Goal: Transaction & Acquisition: Purchase product/service

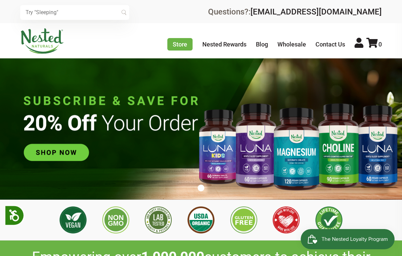
click at [50, 153] on img at bounding box center [201, 128] width 402 height 141
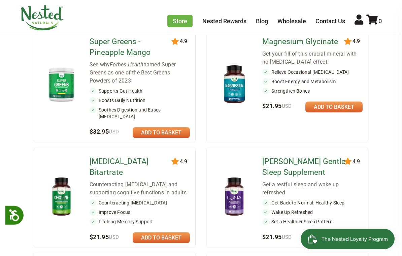
scroll to position [114, 0]
click at [154, 232] on link at bounding box center [161, 237] width 57 height 11
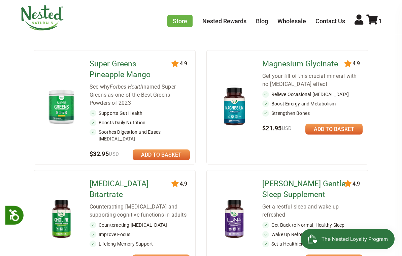
scroll to position [92, 0]
click at [239, 101] on img at bounding box center [234, 105] width 34 height 43
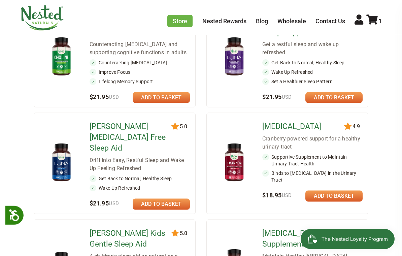
scroll to position [256, 0]
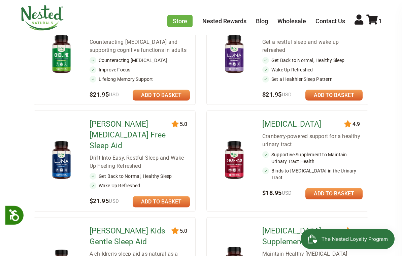
click at [128, 119] on link "[PERSON_NAME] [MEDICAL_DATA] Free Sleep Aid" at bounding box center [131, 135] width 85 height 32
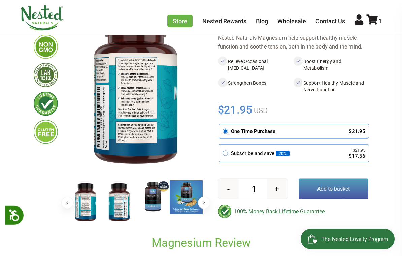
scroll to position [79, 0]
click at [120, 210] on img at bounding box center [119, 202] width 34 height 44
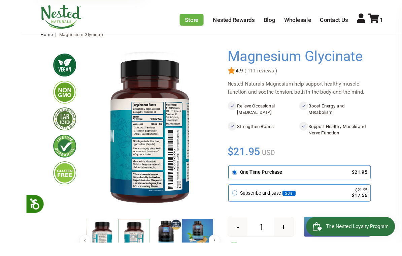
scroll to position [59, 0]
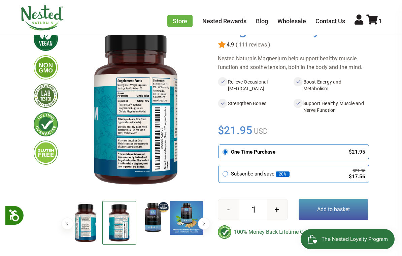
click at [211, 79] on div at bounding box center [209, 135] width 15 height 228
click at [91, 12] on div "Store Healthy Aging Super Greens D-Mannose Choline Restful Sleep LUNA Sleep Sup…" at bounding box center [201, 18] width 362 height 26
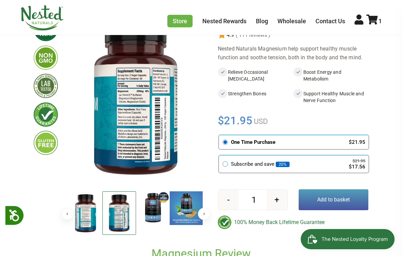
scroll to position [69, 0]
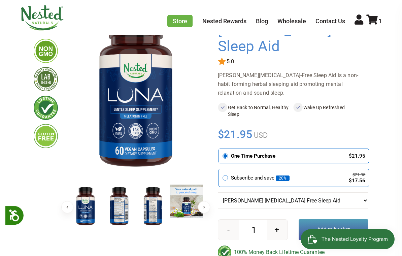
scroll to position [90, 0]
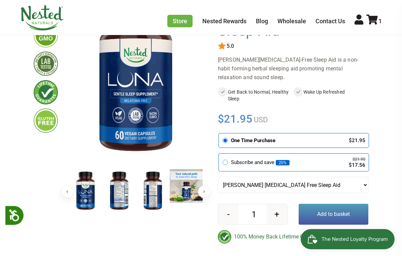
click at [121, 196] on img at bounding box center [119, 191] width 34 height 44
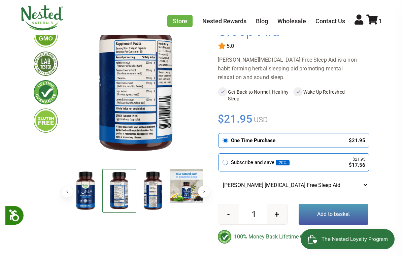
click at [126, 189] on img at bounding box center [119, 190] width 34 height 43
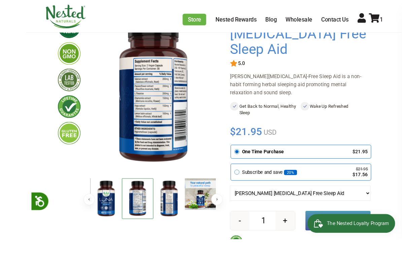
scroll to position [91, 0]
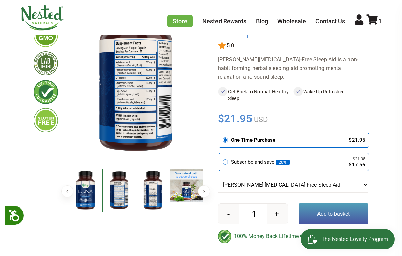
click at [157, 198] on img at bounding box center [153, 191] width 34 height 44
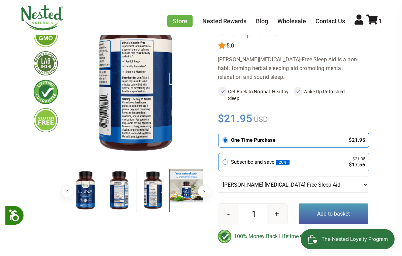
click at [184, 191] on img at bounding box center [187, 186] width 34 height 34
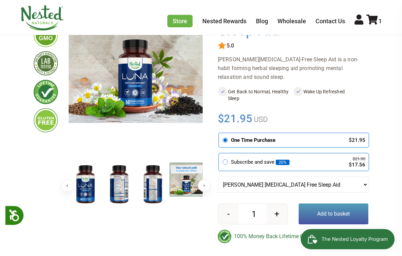
click at [203, 185] on button "Next" at bounding box center [204, 185] width 12 height 12
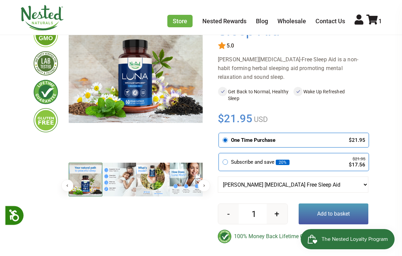
click at [120, 185] on img at bounding box center [119, 179] width 34 height 34
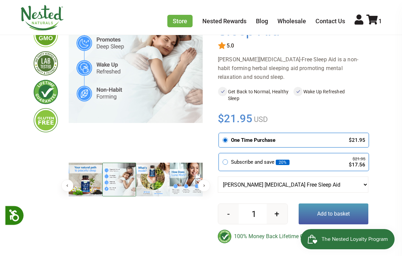
click at [163, 177] on img at bounding box center [153, 179] width 34 height 34
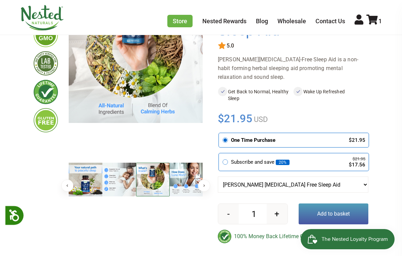
click at [184, 174] on img at bounding box center [187, 179] width 34 height 34
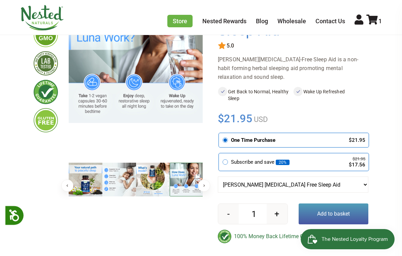
click at [187, 187] on img at bounding box center [187, 179] width 34 height 34
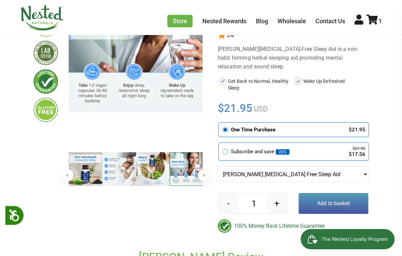
scroll to position [104, 0]
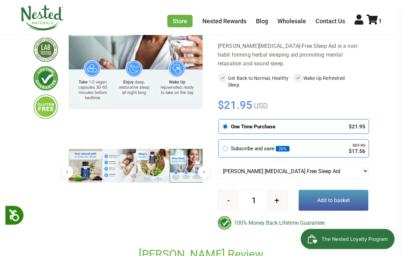
click at [203, 170] on button "Next" at bounding box center [204, 172] width 12 height 12
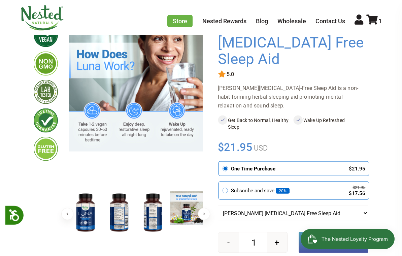
scroll to position [74, 0]
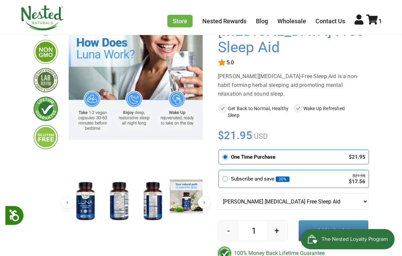
click at [336, 220] on button "Add to basket" at bounding box center [333, 230] width 70 height 21
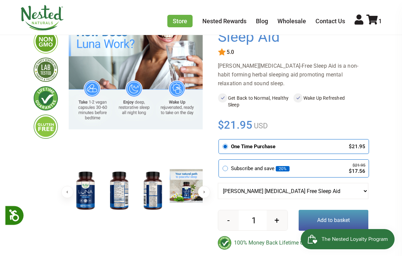
click at [224, 165] on icon at bounding box center [225, 168] width 6 height 6
click at [220, 160] on input "radio" at bounding box center [220, 160] width 0 height 0
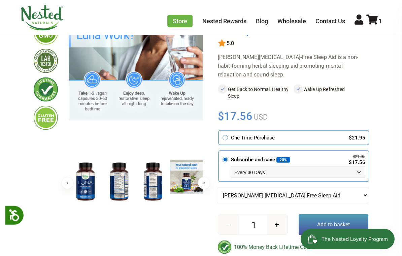
scroll to position [94, 0]
click at [281, 214] on button "+" at bounding box center [276, 224] width 21 height 20
type input "2"
click at [328, 214] on button "Add to basket" at bounding box center [333, 224] width 70 height 21
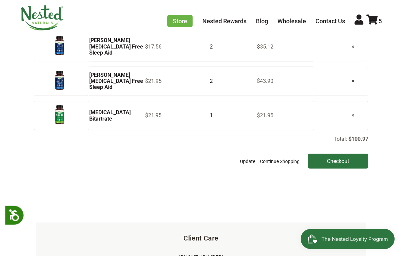
scroll to position [86, 0]
click at [349, 89] on link "×" at bounding box center [353, 80] width 14 height 17
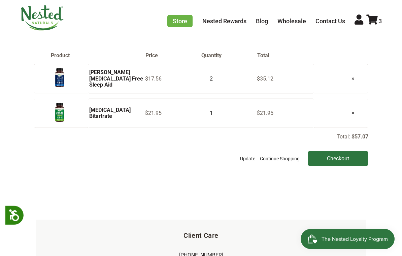
scroll to position [58, 0]
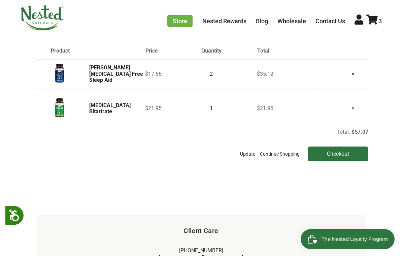
click at [68, 119] on img at bounding box center [59, 108] width 17 height 22
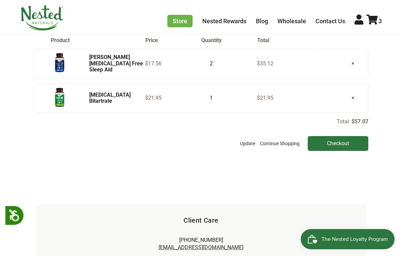
click at [356, 106] on link "×" at bounding box center [353, 97] width 14 height 17
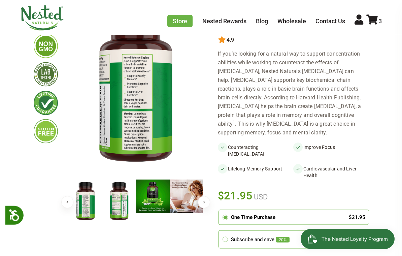
scroll to position [80, 0]
click at [154, 199] on img at bounding box center [153, 196] width 34 height 34
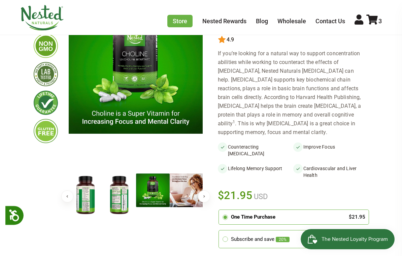
click at [185, 191] on img at bounding box center [187, 190] width 34 height 34
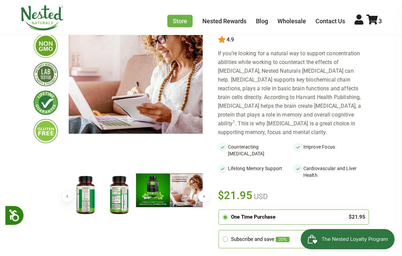
click at [205, 192] on button "Next" at bounding box center [204, 196] width 12 height 12
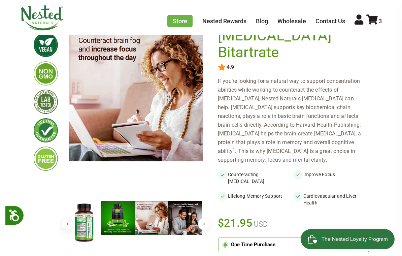
scroll to position [52, 0]
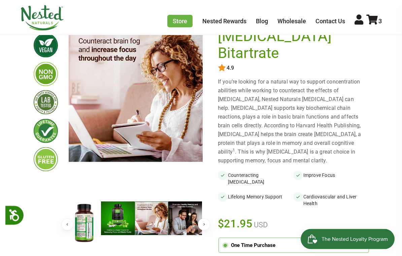
click at [187, 213] on img at bounding box center [185, 218] width 34 height 34
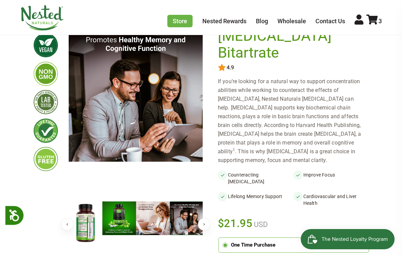
click at [203, 221] on button "Next" at bounding box center [204, 224] width 12 height 12
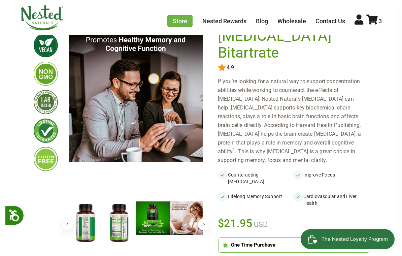
click at [156, 222] on img at bounding box center [153, 218] width 34 height 34
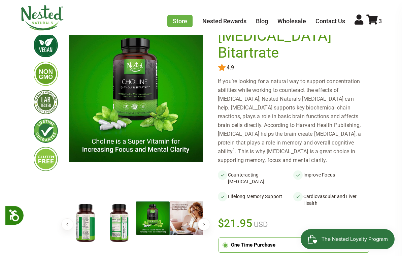
click at [198, 218] on img at bounding box center [187, 218] width 34 height 34
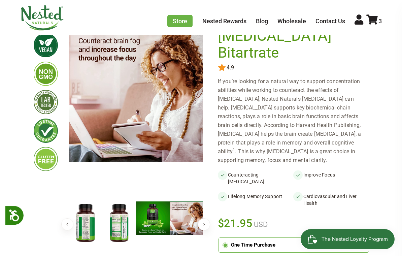
click at [202, 222] on button "Next" at bounding box center [204, 224] width 12 height 12
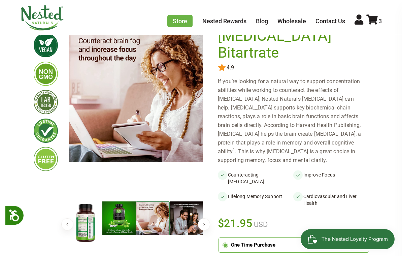
click at [202, 222] on button "Next" at bounding box center [204, 224] width 12 height 12
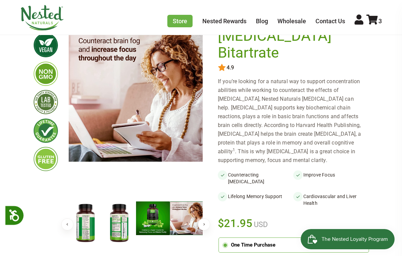
click at [88, 224] on img at bounding box center [86, 223] width 34 height 44
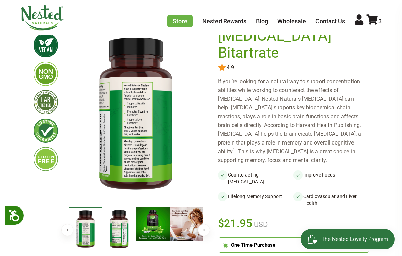
click at [125, 234] on img at bounding box center [119, 229] width 34 height 44
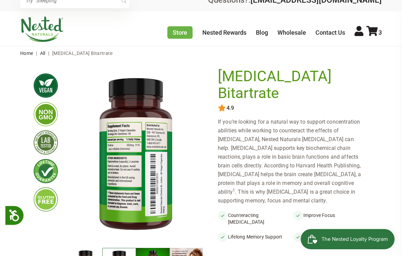
scroll to position [0, 0]
